Goal: Information Seeking & Learning: Learn about a topic

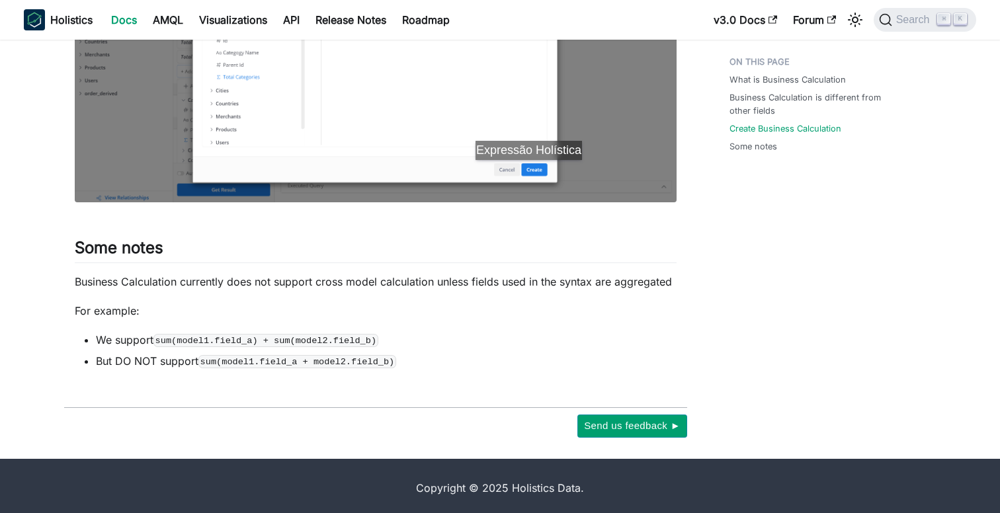
scroll to position [1845, 0]
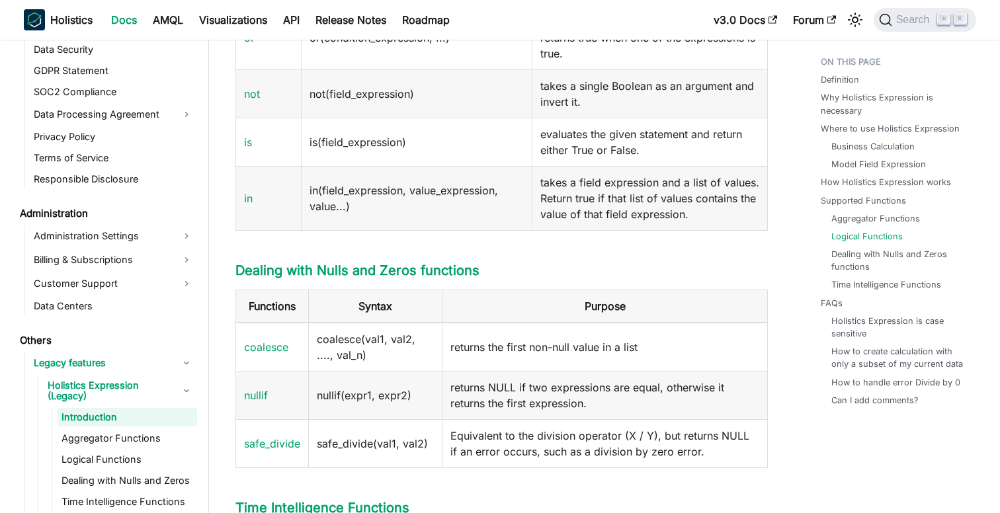
scroll to position [2313, 0]
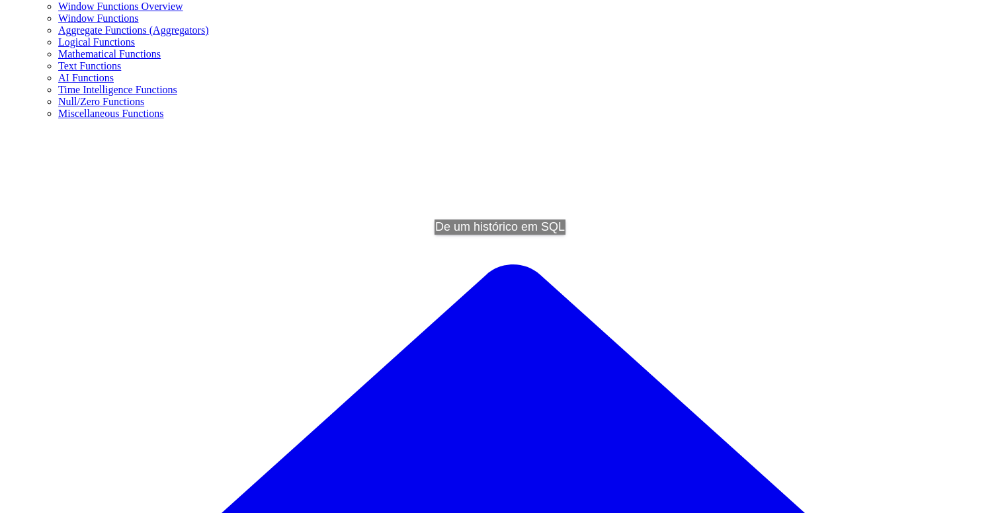
scroll to position [1006, 0]
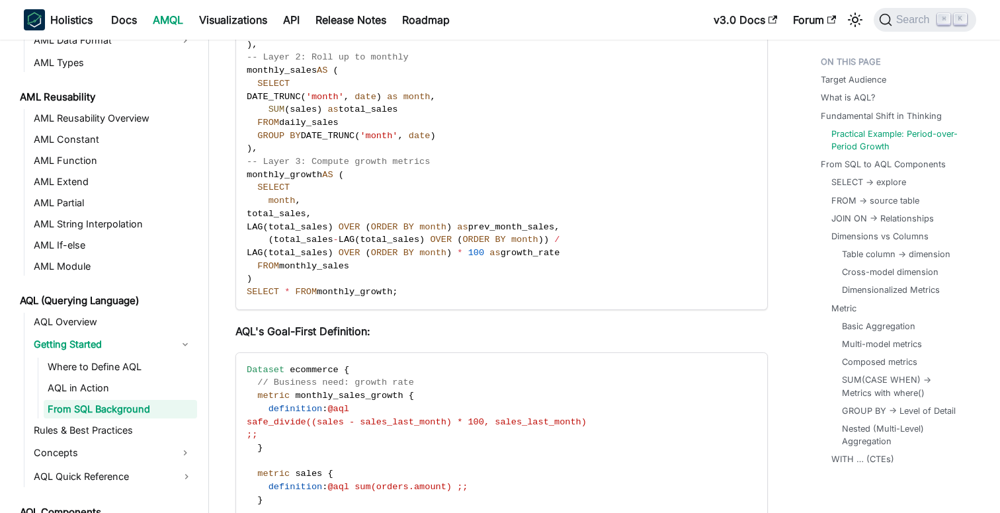
scroll to position [1082, 0]
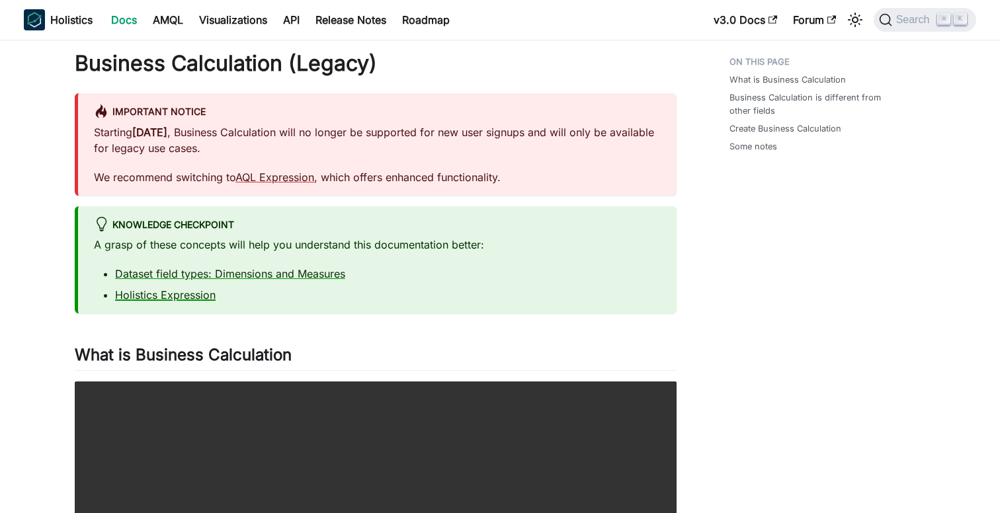
click at [166, 293] on link "Holistics Expression" at bounding box center [165, 294] width 100 height 13
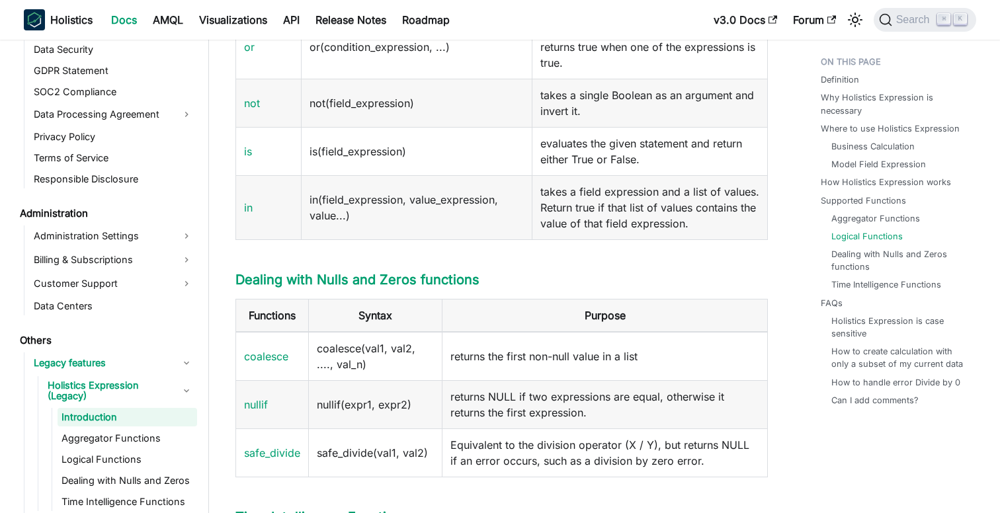
scroll to position [2305, 0]
